Goal: Task Accomplishment & Management: Manage account settings

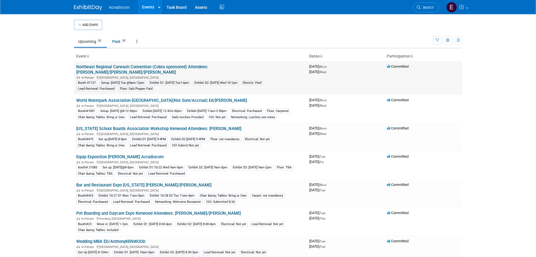
click at [119, 67] on link "Northeast Regional Carwash Convention (Cobra sponsored) Attendees: [PERSON_NAME…" at bounding box center [142, 69] width 132 height 10
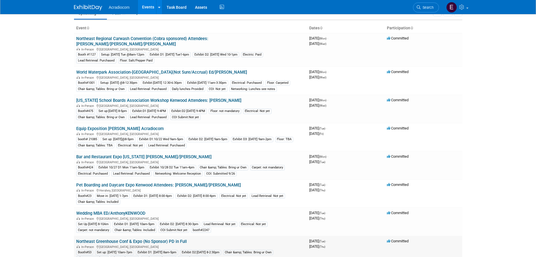
click at [120, 240] on link "Northeast Greenhouse Conf & Expo (No Sponsor) PD in Full" at bounding box center [131, 241] width 111 height 5
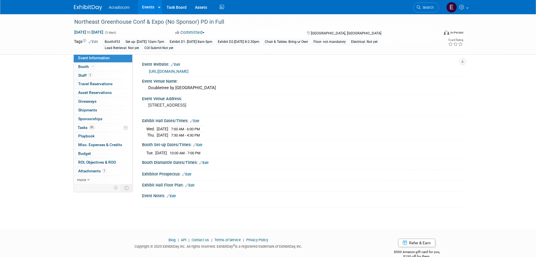
click at [191, 183] on link "Edit" at bounding box center [189, 185] width 9 height 4
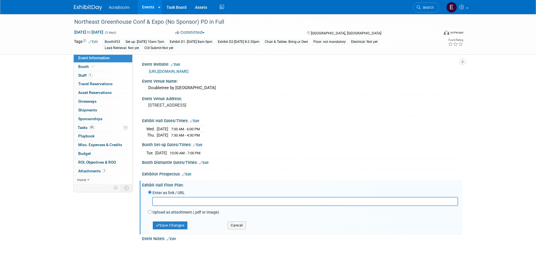
click at [187, 207] on div at bounding box center [303, 203] width 310 height 12
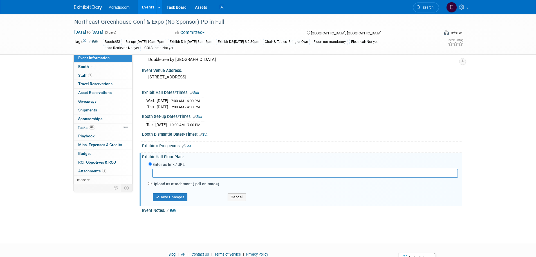
click at [180, 179] on div at bounding box center [303, 174] width 310 height 12
click at [181, 176] on input "text" at bounding box center [305, 172] width 306 height 9
click at [184, 182] on label "Upload as attachment (.pdf or image)" at bounding box center [186, 184] width 67 height 6
click at [152, 182] on input "Upload as attachment (.pdf or image)" at bounding box center [150, 183] width 4 height 4
radio input "true"
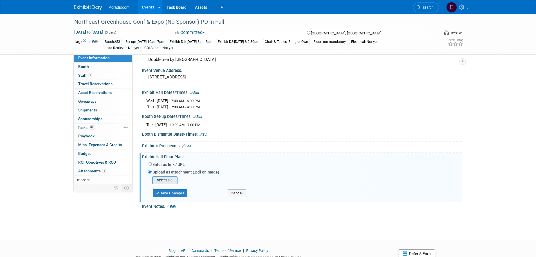
click at [173, 181] on input "file" at bounding box center [143, 180] width 67 height 7
click at [171, 190] on button "Save Changes" at bounding box center [170, 191] width 35 height 8
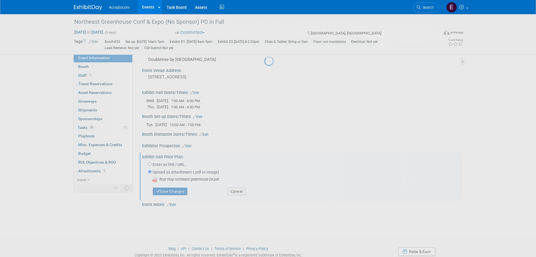
scroll to position [17, 0]
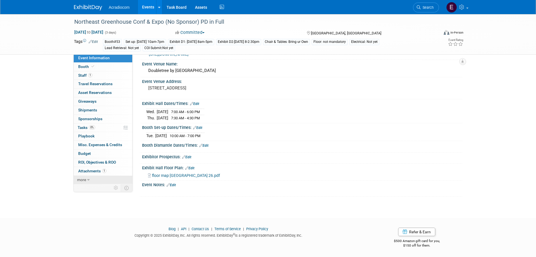
click at [92, 176] on link "more" at bounding box center [103, 179] width 59 height 8
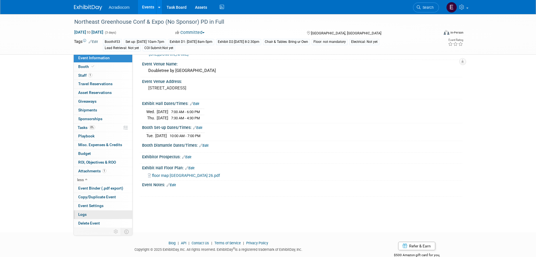
click at [92, 215] on link "Logs" at bounding box center [103, 214] width 59 height 8
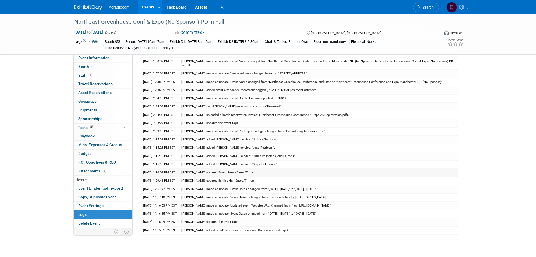
scroll to position [0, 0]
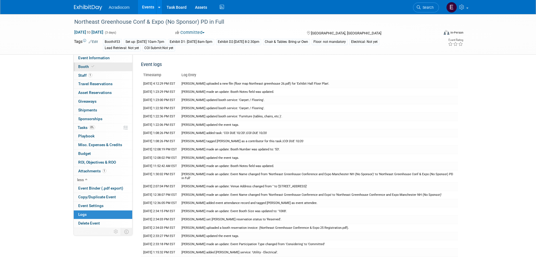
click at [83, 65] on span "Booth" at bounding box center [86, 66] width 17 height 5
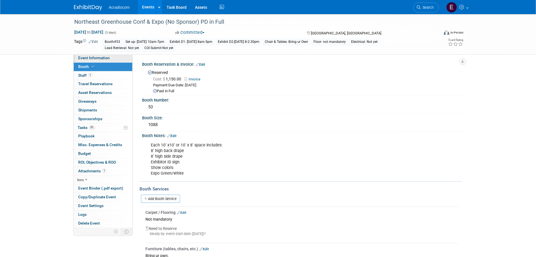
click at [117, 59] on link "Event Information" at bounding box center [103, 58] width 59 height 8
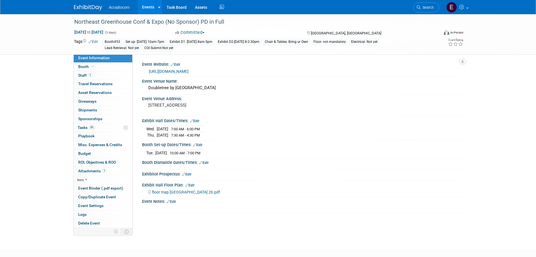
click at [199, 122] on link "Edit" at bounding box center [194, 121] width 9 height 4
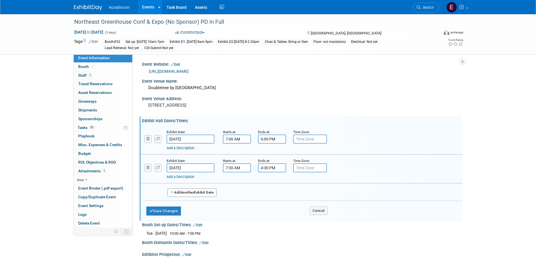
click at [224, 137] on input "7:00 AM" at bounding box center [237, 138] width 28 height 9
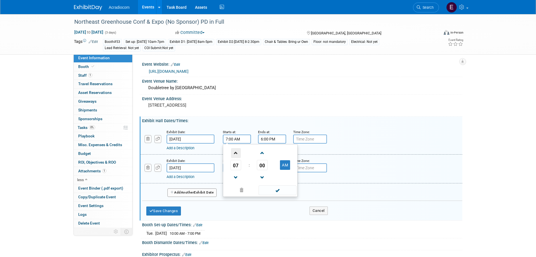
click at [235, 154] on span at bounding box center [236, 153] width 10 height 10
type input "8:00 AM"
click at [271, 141] on input "6:00 PM" at bounding box center [272, 138] width 28 height 9
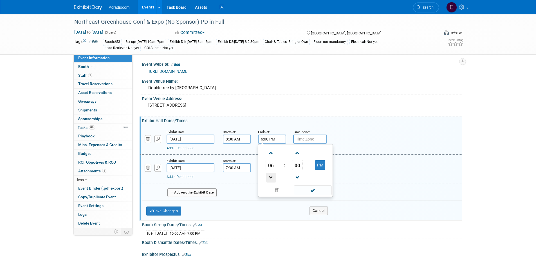
click at [273, 176] on span at bounding box center [271, 177] width 10 height 10
type input "5:00 PM"
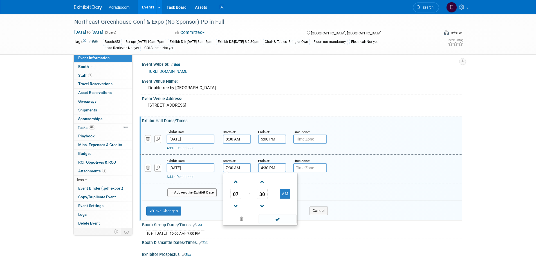
click at [239, 169] on input "7:30 AM" at bounding box center [237, 167] width 28 height 9
click at [240, 181] on span at bounding box center [236, 182] width 10 height 10
click at [260, 193] on span "30" at bounding box center [262, 193] width 11 height 10
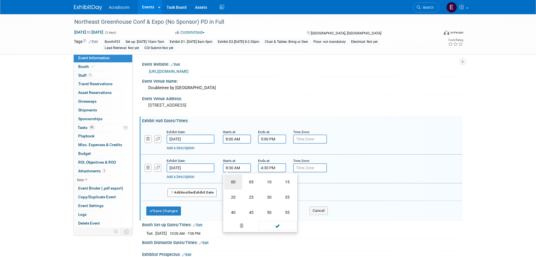
click at [234, 179] on td "00" at bounding box center [233, 181] width 18 height 15
type input "8:00 AM"
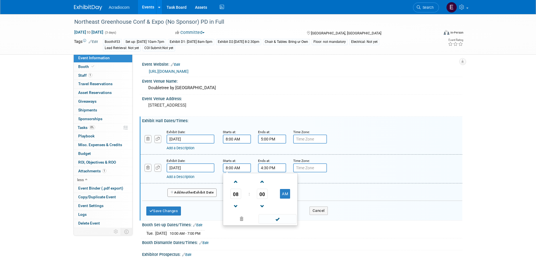
click at [265, 168] on input "4:30 PM" at bounding box center [272, 167] width 28 height 9
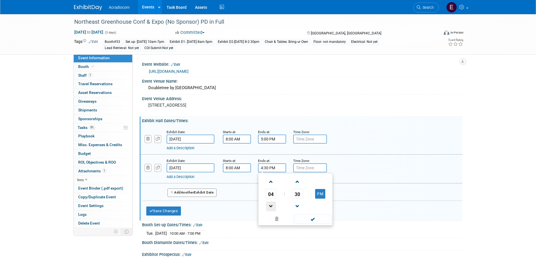
click at [271, 203] on span at bounding box center [271, 206] width 10 height 10
type input "2:30 PM"
click at [312, 215] on span at bounding box center [313, 219] width 38 height 10
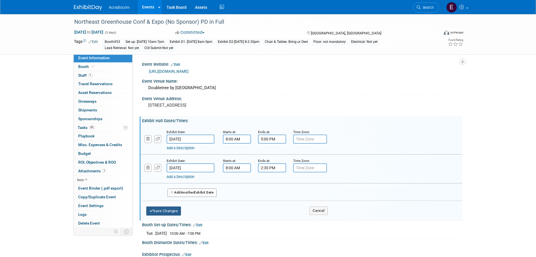
click at [171, 212] on button "Save Changes" at bounding box center [163, 210] width 35 height 9
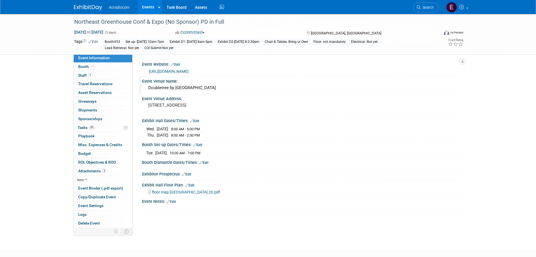
click at [193, 86] on div "Doubletree by Hilton Manchester Downtown Hotel and Expo Center" at bounding box center [302, 87] width 312 height 9
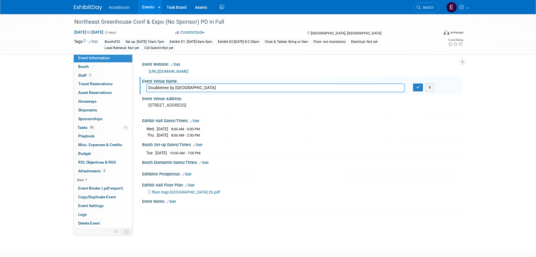
click at [193, 86] on input "Doubletree by Hilton Manchester Downtown Hotel and Expo Center" at bounding box center [275, 87] width 259 height 9
